Goal: Task Accomplishment & Management: Use online tool/utility

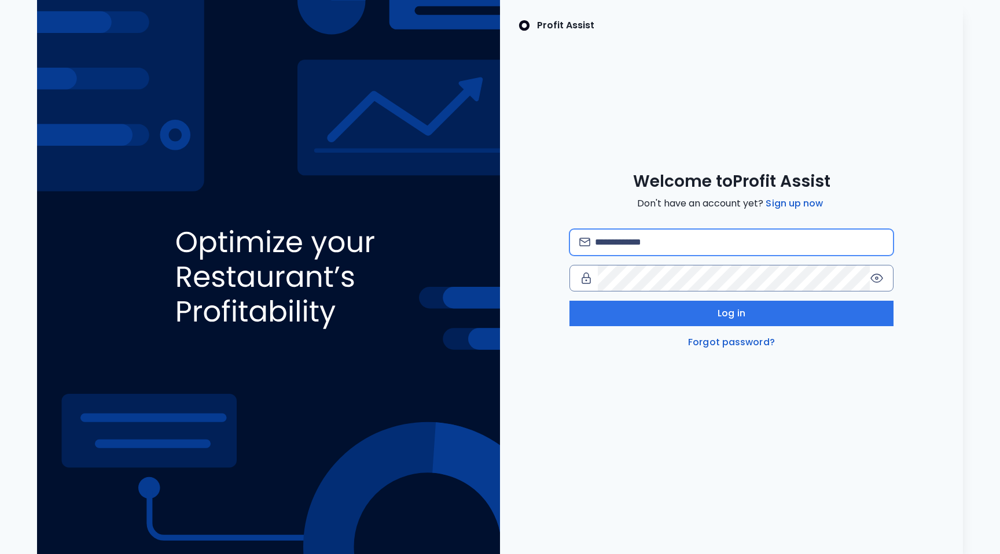
type input "**********"
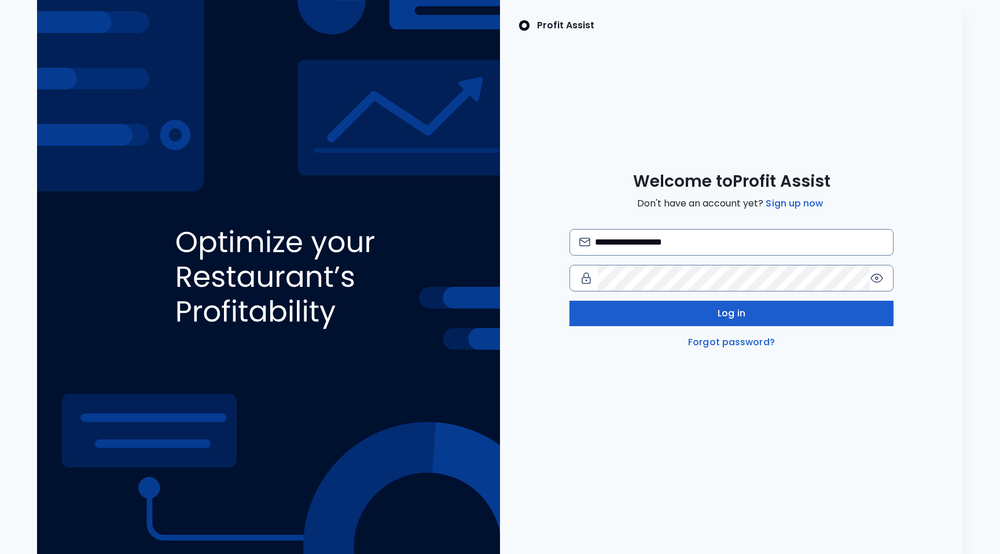
click at [712, 319] on button "Log in" at bounding box center [731, 313] width 324 height 25
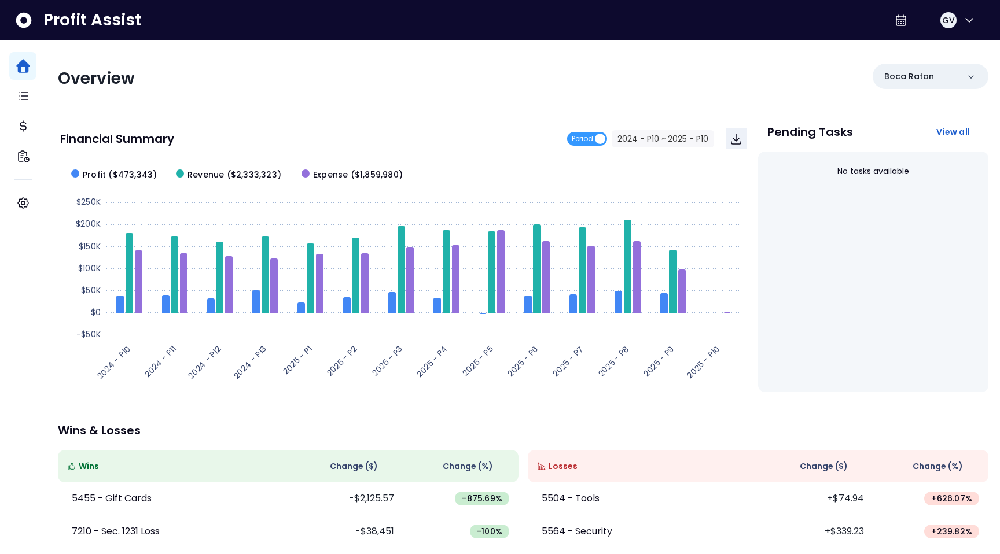
click at [999, 258] on div "Overview Boca Raton Financial Summary Period 2024 - P10 ~ 2025 - P10 Created wi…" at bounding box center [522, 382] width 953 height 685
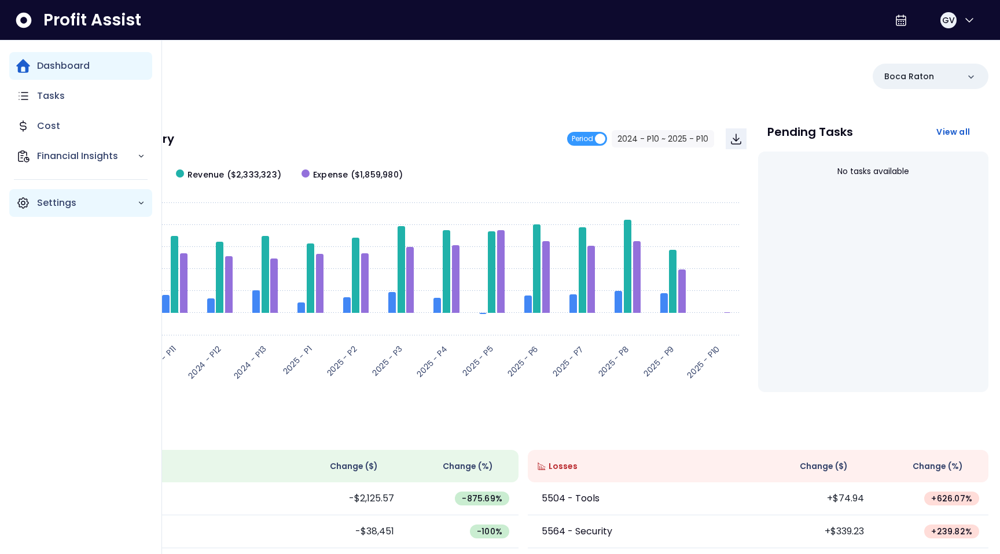
click at [31, 208] on div "Settings" at bounding box center [80, 203] width 143 height 28
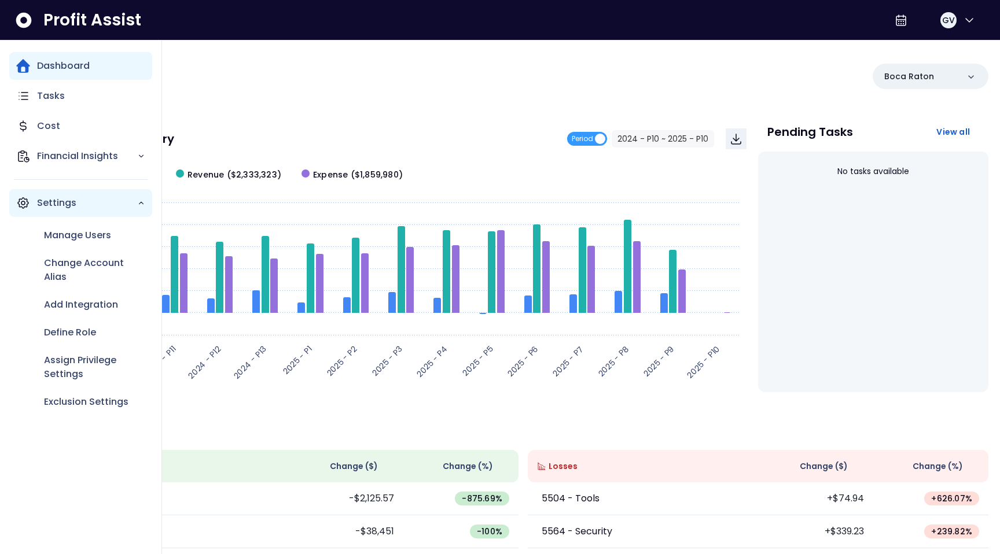
click at [134, 207] on p "Settings" at bounding box center [87, 203] width 100 height 14
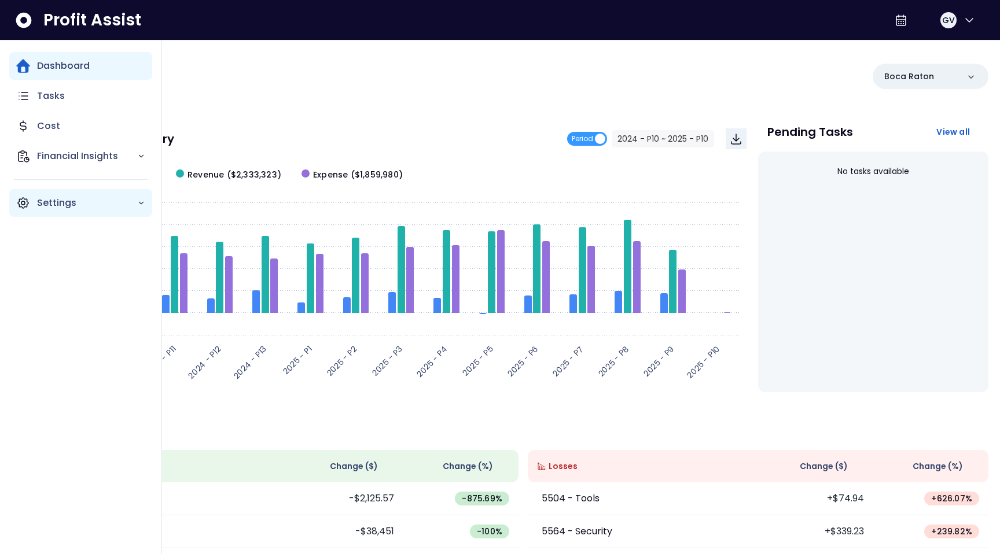
click at [138, 203] on icon "Main navigation" at bounding box center [141, 203] width 8 height 8
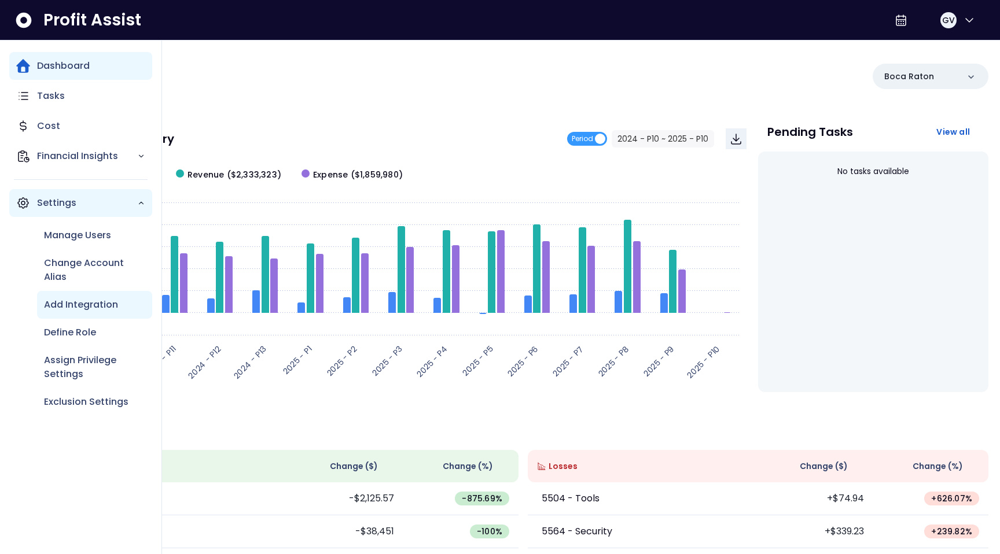
click at [74, 305] on p "Add Integration" at bounding box center [81, 305] width 74 height 14
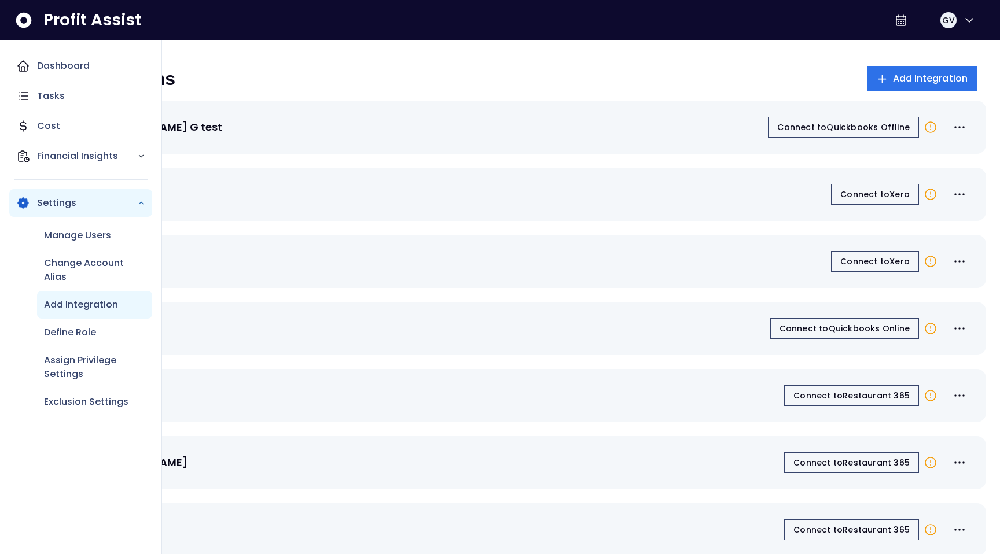
click at [74, 305] on p "Add Integration" at bounding box center [81, 305] width 74 height 14
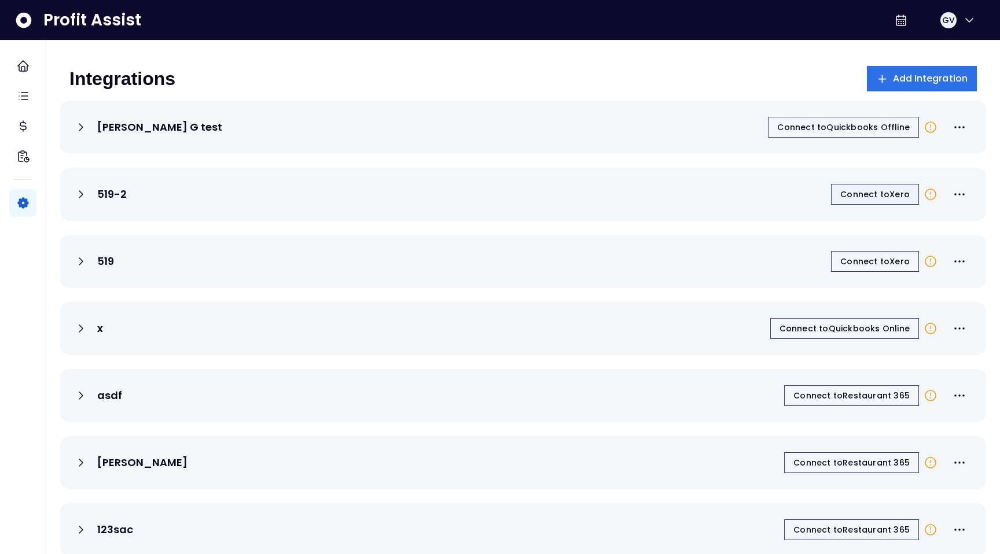
click at [875, 191] on span "Connect to Xero" at bounding box center [874, 195] width 69 height 12
click at [929, 263] on icon at bounding box center [930, 262] width 14 height 14
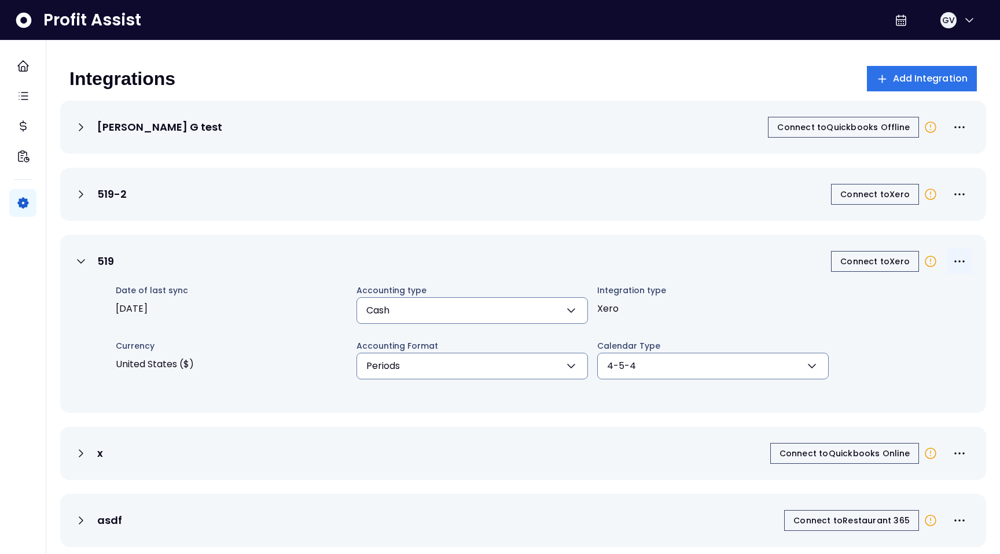
click at [958, 264] on icon "More options" at bounding box center [959, 262] width 14 height 14
click at [913, 288] on span "Edit Budget Settings" at bounding box center [934, 290] width 111 height 14
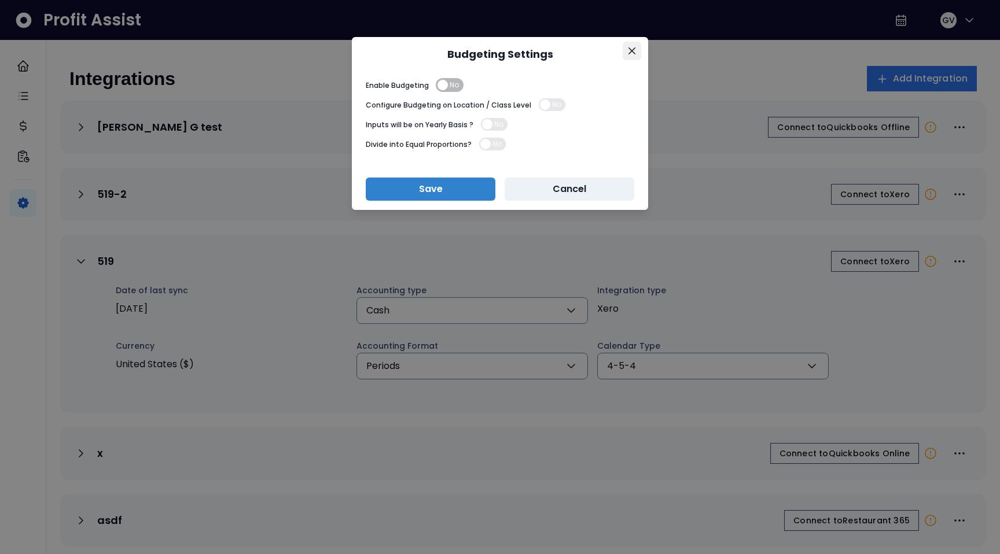
click at [634, 47] on button "Close" at bounding box center [631, 51] width 19 height 19
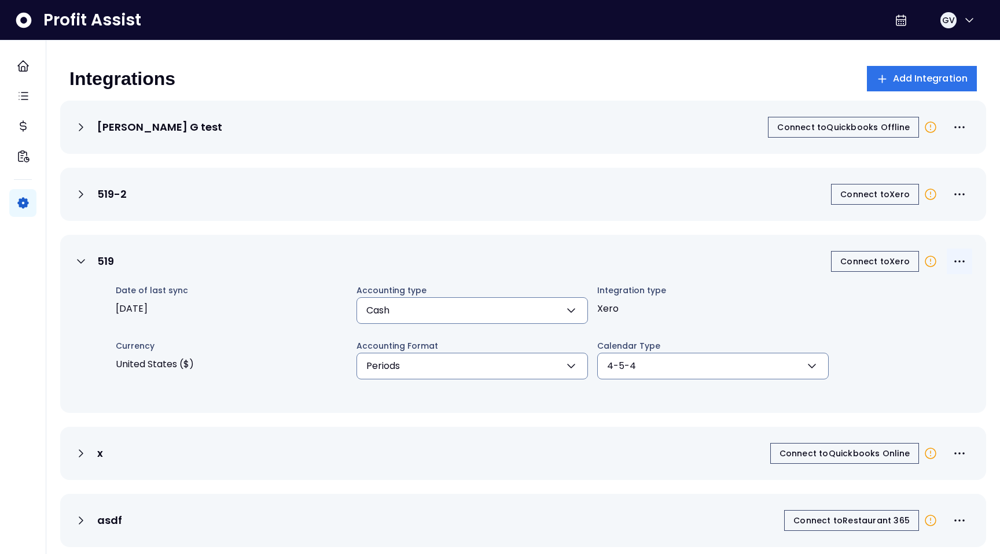
click at [962, 261] on icon "More options" at bounding box center [959, 262] width 14 height 14
click at [931, 316] on div "Date of last sync [DATE] Accounting type Cash Cash Accrual **** Integration typ…" at bounding box center [532, 334] width 879 height 102
click at [958, 259] on icon "More options" at bounding box center [959, 262] width 14 height 14
click at [941, 289] on span "Edit Budget Settings" at bounding box center [934, 290] width 111 height 14
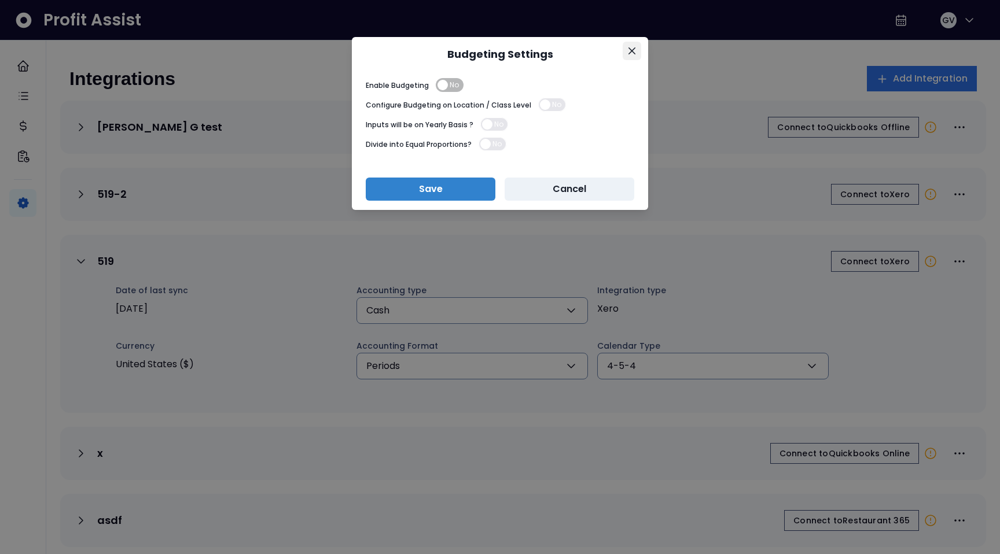
click at [633, 50] on icon "Close" at bounding box center [631, 50] width 7 height 7
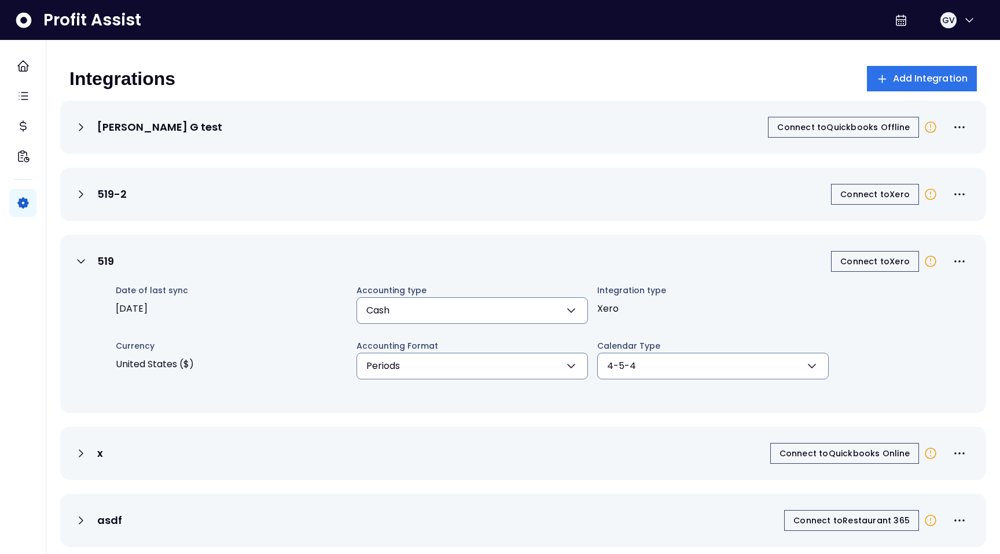
click at [562, 305] on button "Cash" at bounding box center [471, 310] width 231 height 27
click at [923, 265] on icon at bounding box center [930, 262] width 14 height 14
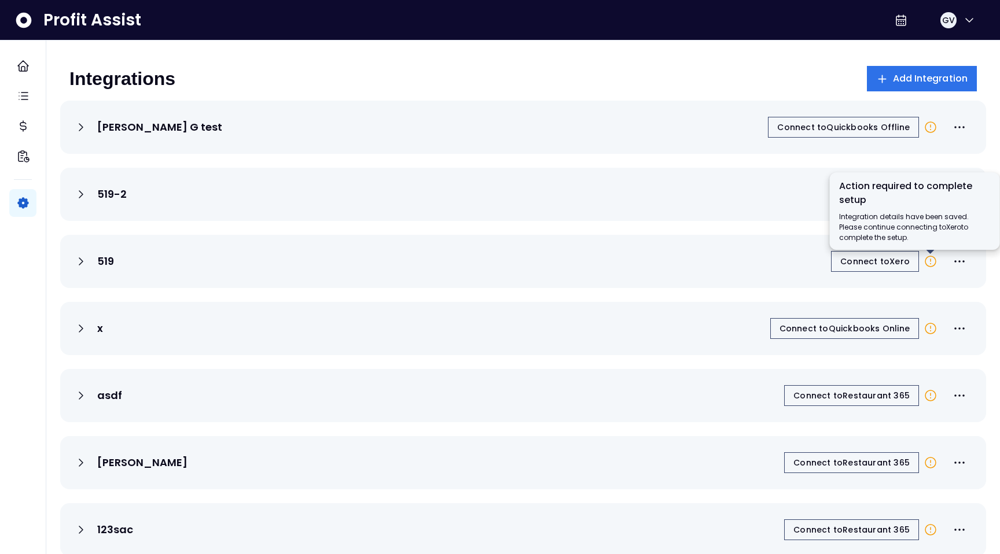
click at [931, 262] on icon at bounding box center [930, 262] width 14 height 14
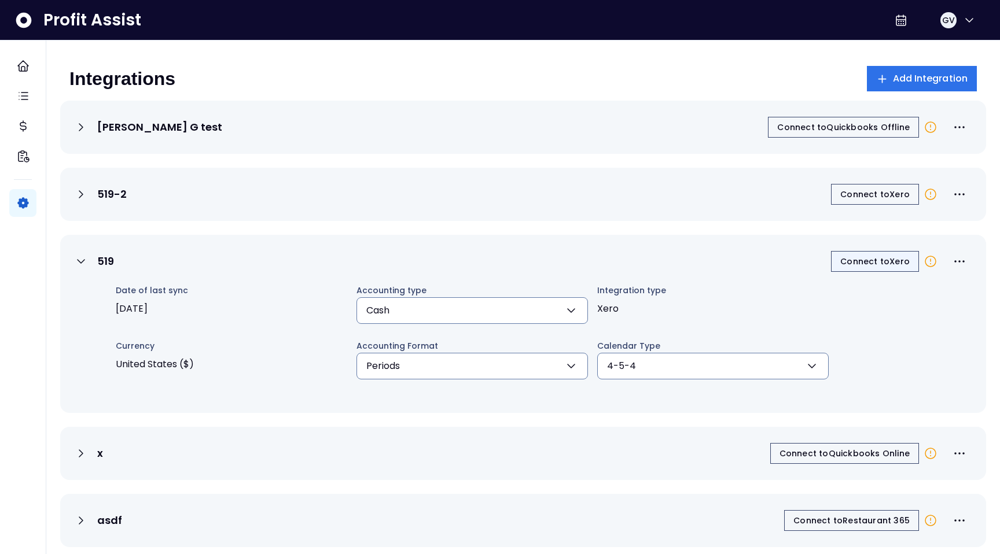
click at [878, 270] on button "Connect to Xero" at bounding box center [875, 261] width 88 height 21
click at [877, 260] on span "Connect to Xero" at bounding box center [874, 262] width 69 height 12
click at [930, 190] on icon at bounding box center [930, 194] width 14 height 14
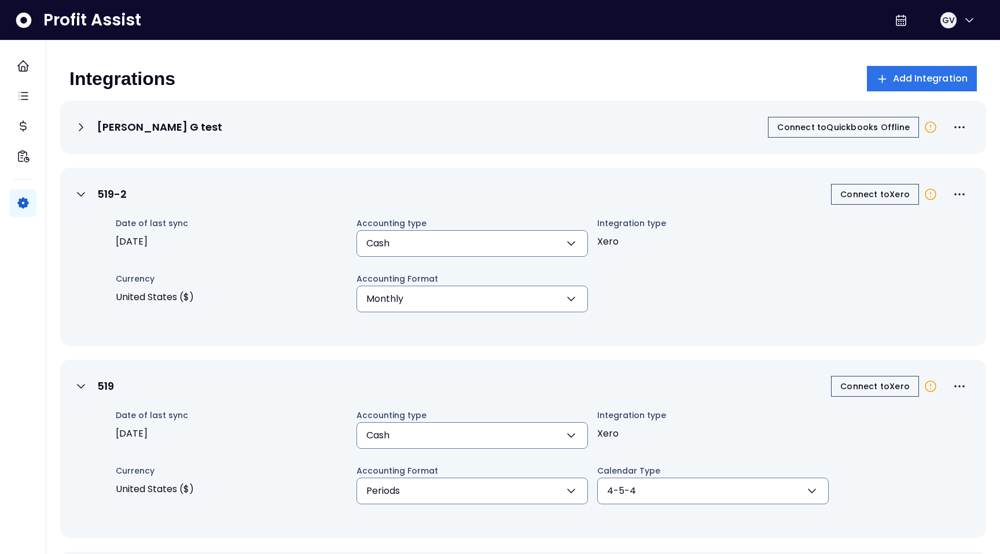
click at [934, 197] on icon at bounding box center [930, 194] width 10 height 10
